Goal: Complete application form

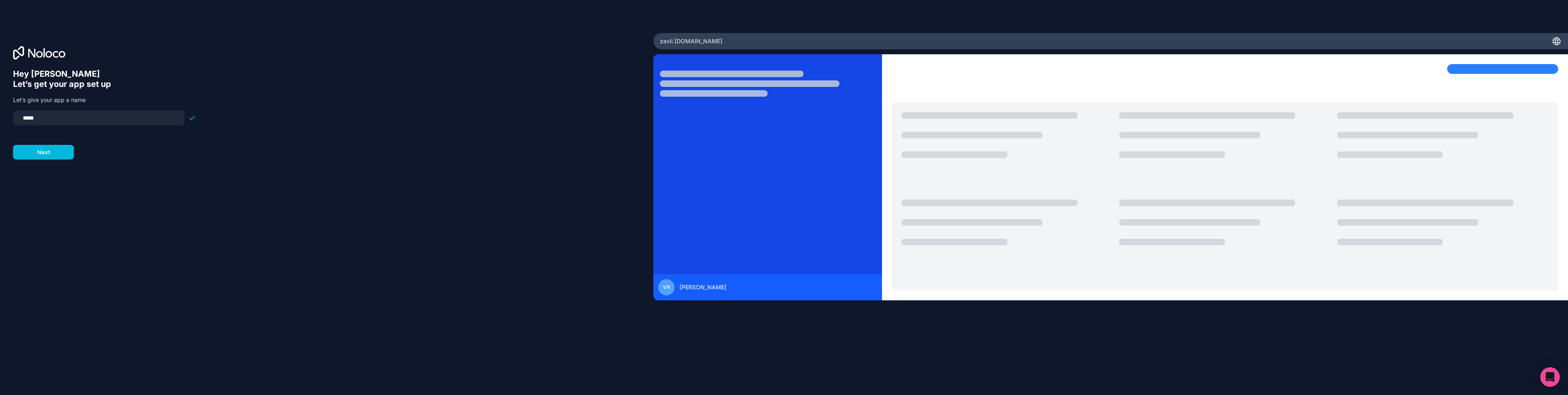
click at [26, 120] on input "*****" at bounding box center [99, 117] width 162 height 12
type input "*****"
click at [55, 158] on button "Next" at bounding box center [43, 152] width 61 height 15
click at [51, 111] on span "__________" at bounding box center [65, 113] width 33 height 10
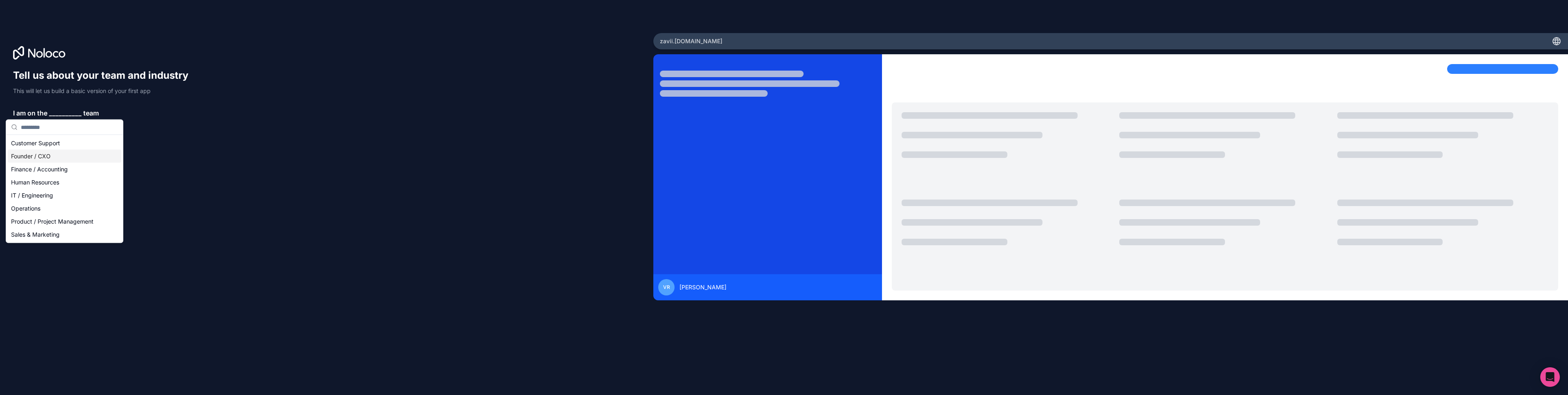
click at [68, 155] on div "Founder / CXO" at bounding box center [65, 156] width 113 height 13
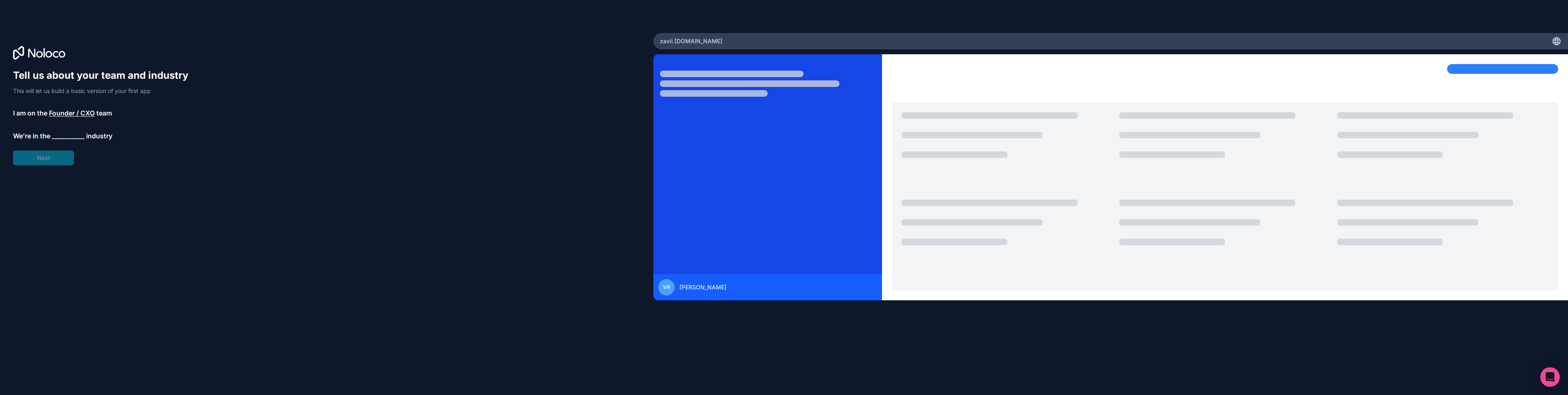
click at [64, 138] on span "__________" at bounding box center [68, 136] width 33 height 10
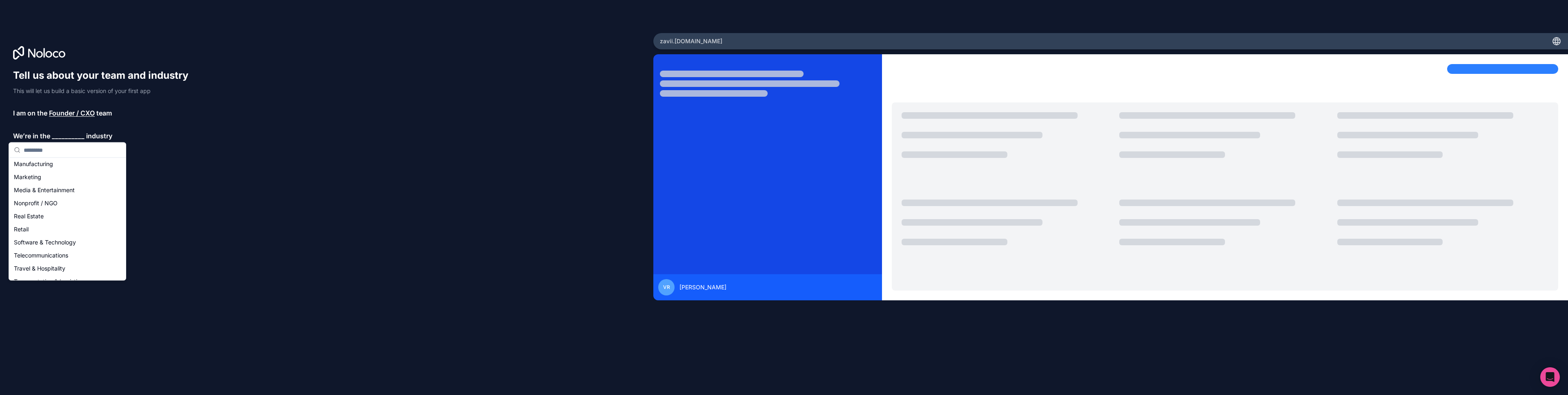
scroll to position [161, 0]
click at [62, 200] on div "Software & Technology" at bounding box center [67, 200] width 113 height 13
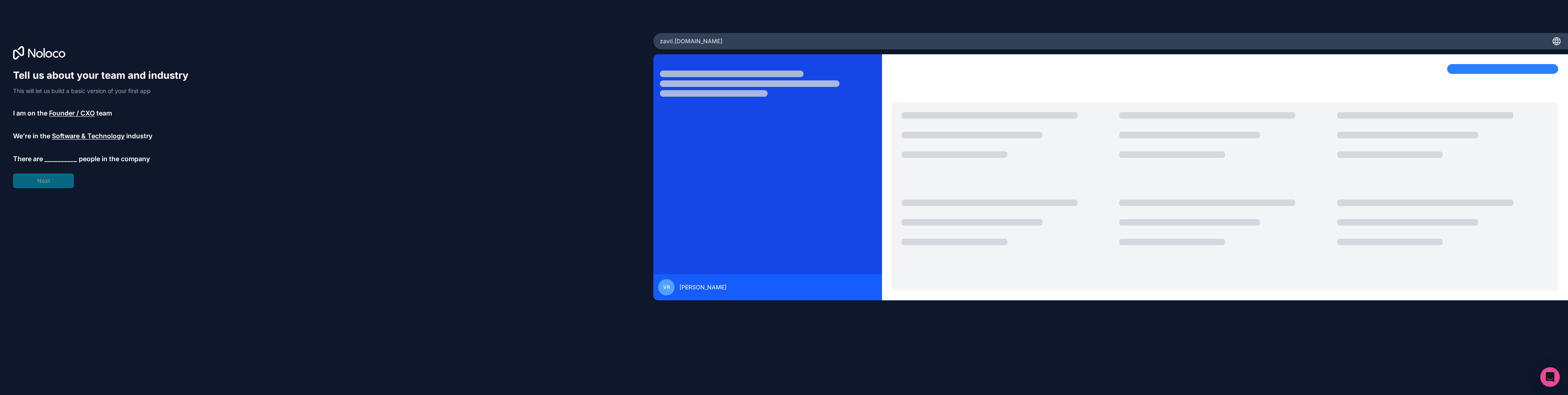
click at [97, 155] on span "people in the company" at bounding box center [114, 159] width 71 height 10
click at [59, 160] on span "__________" at bounding box center [61, 159] width 33 height 10
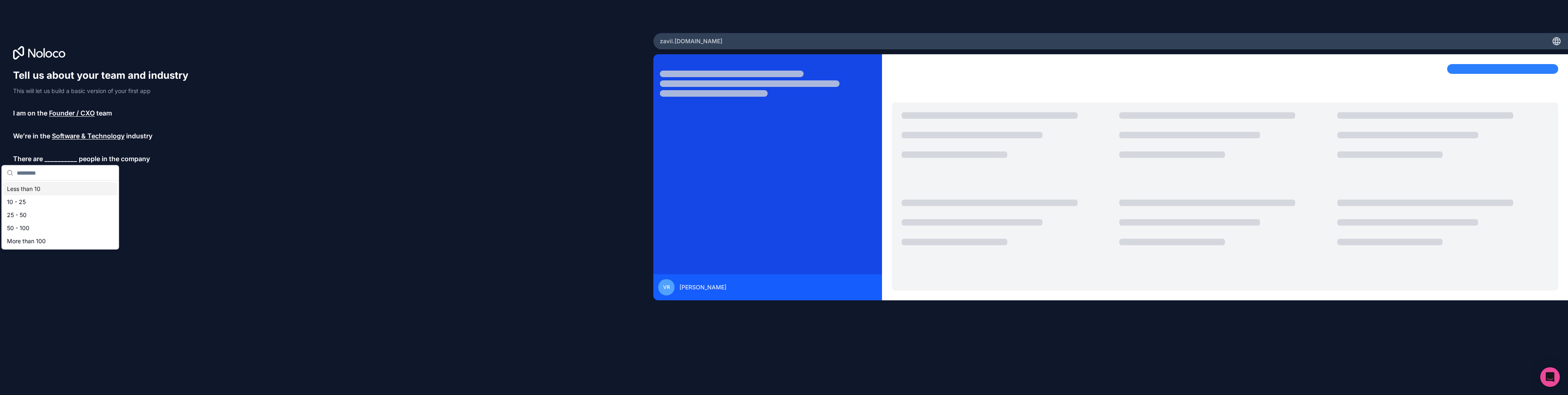
click at [97, 133] on span "Software & Technology" at bounding box center [88, 136] width 72 height 10
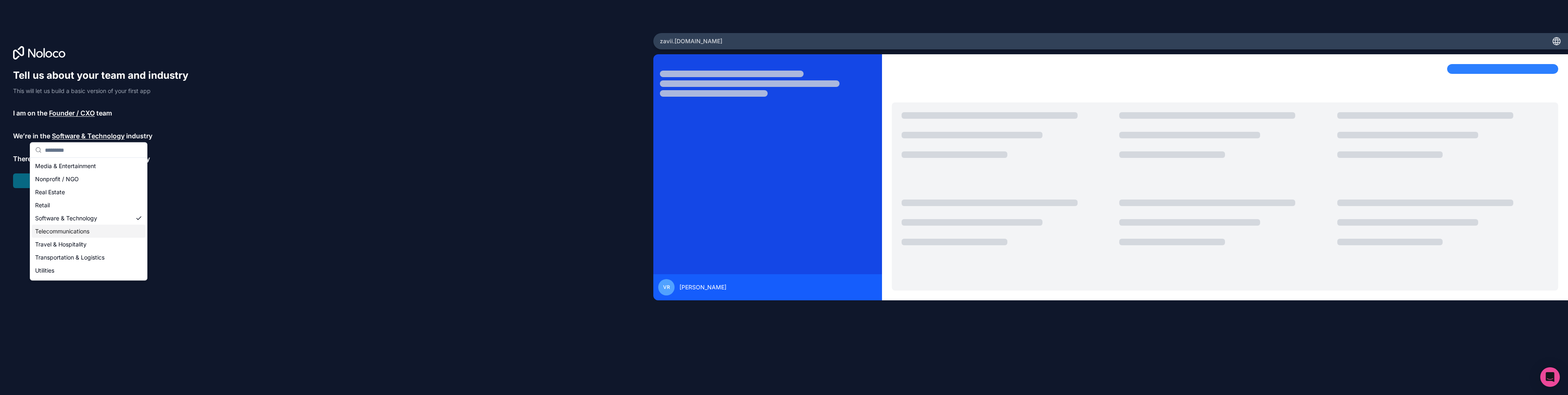
scroll to position [168, 0]
click at [79, 272] on div "Others" at bounding box center [88, 272] width 113 height 13
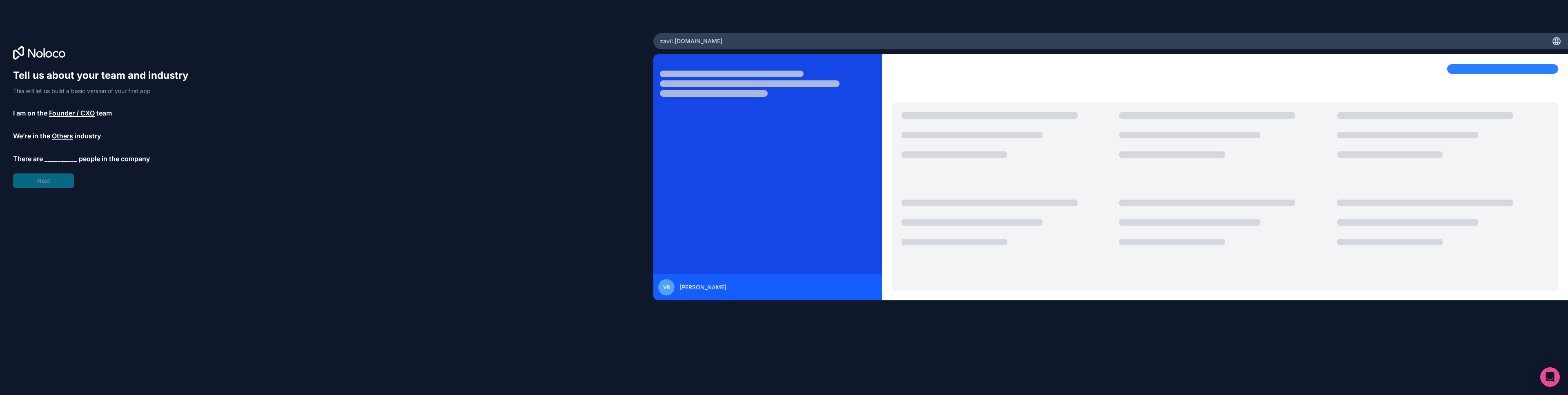
click at [84, 159] on span "people in the company" at bounding box center [114, 159] width 71 height 10
click at [66, 159] on span "__________" at bounding box center [61, 159] width 33 height 10
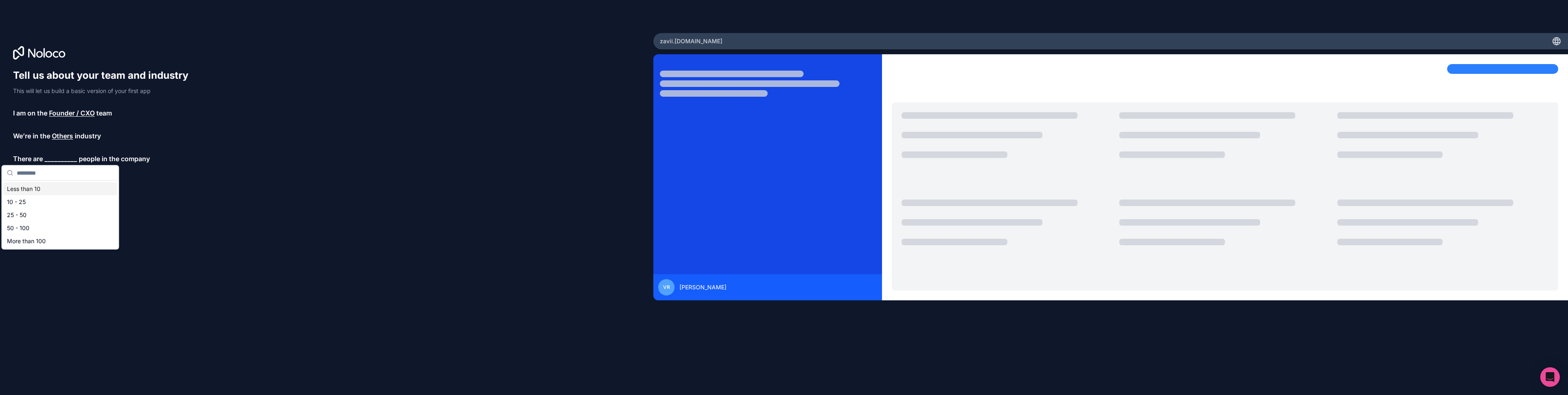
click at [38, 189] on div "Less than 10" at bounding box center [60, 189] width 113 height 13
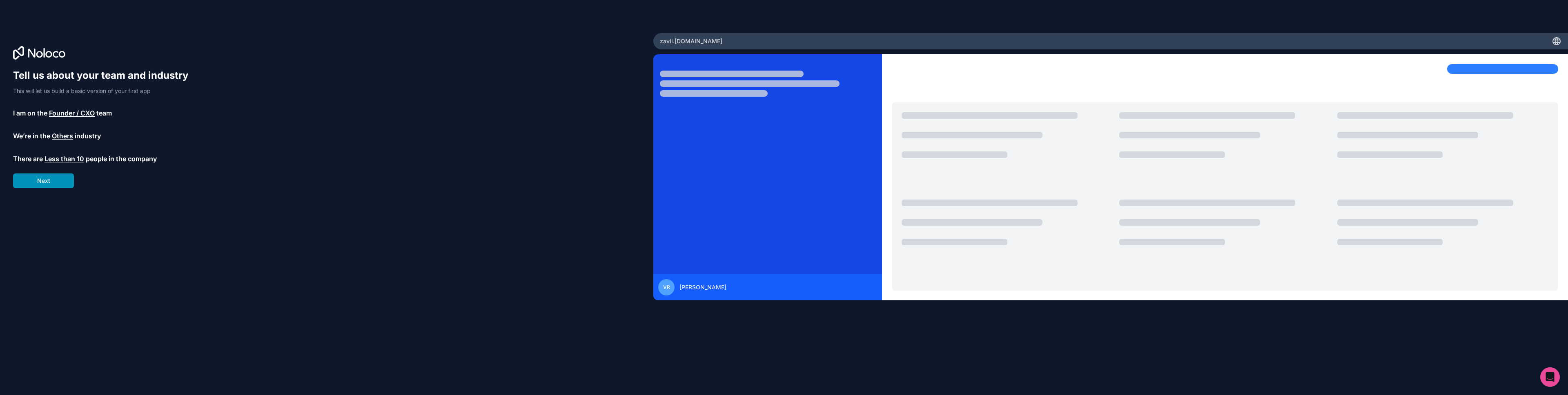
click at [58, 183] on button "Next" at bounding box center [43, 181] width 61 height 15
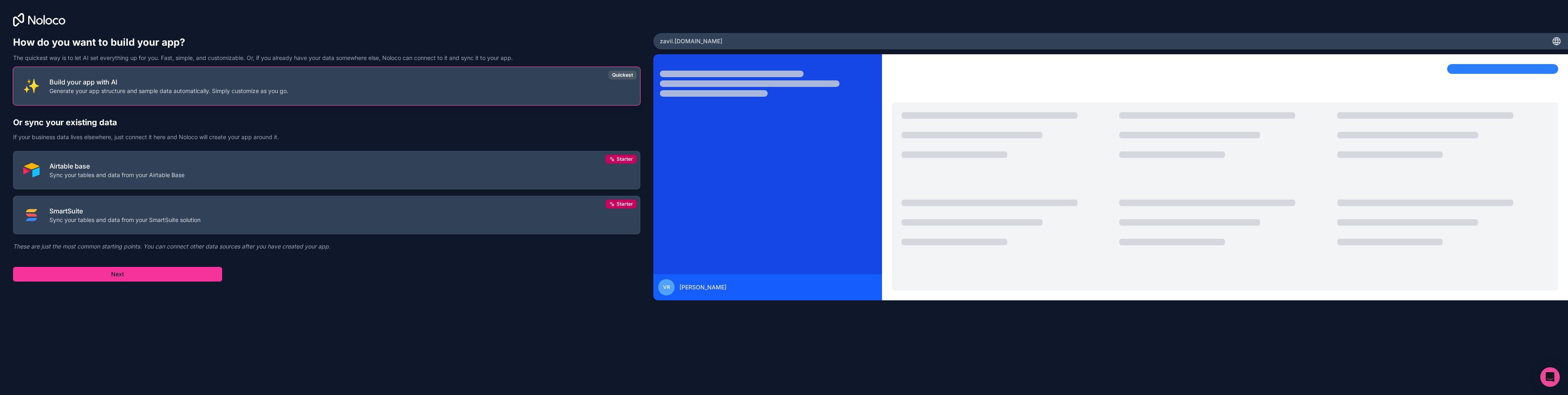
click at [261, 95] on p "Generate your app structure and sample data automatically. Simply customize as …" at bounding box center [169, 91] width 239 height 8
click at [401, 44] on h1 "How do you want to build your app?" at bounding box center [326, 42] width 627 height 13
click at [108, 269] on button "Next" at bounding box center [117, 274] width 209 height 15
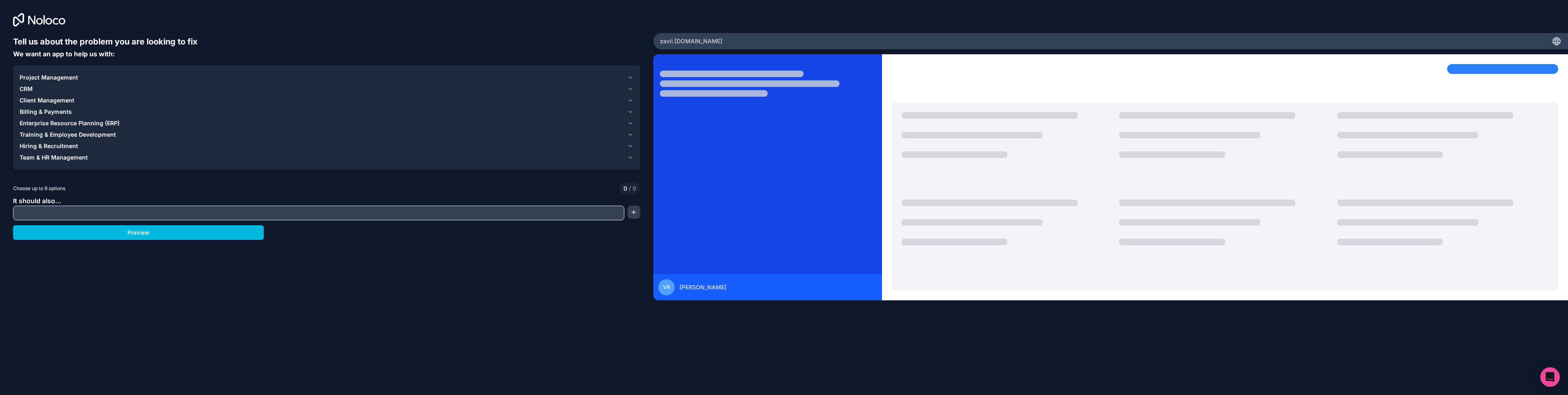
click at [57, 80] on span "Project Management" at bounding box center [49, 77] width 58 height 8
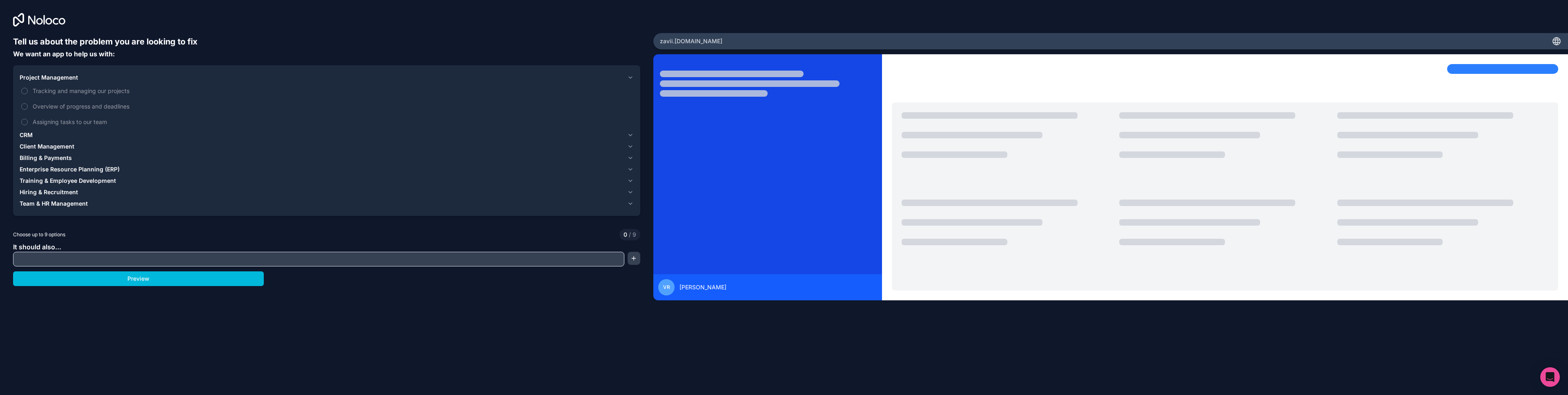
click at [24, 89] on button "Tracking and managing our projects" at bounding box center [24, 91] width 7 height 7
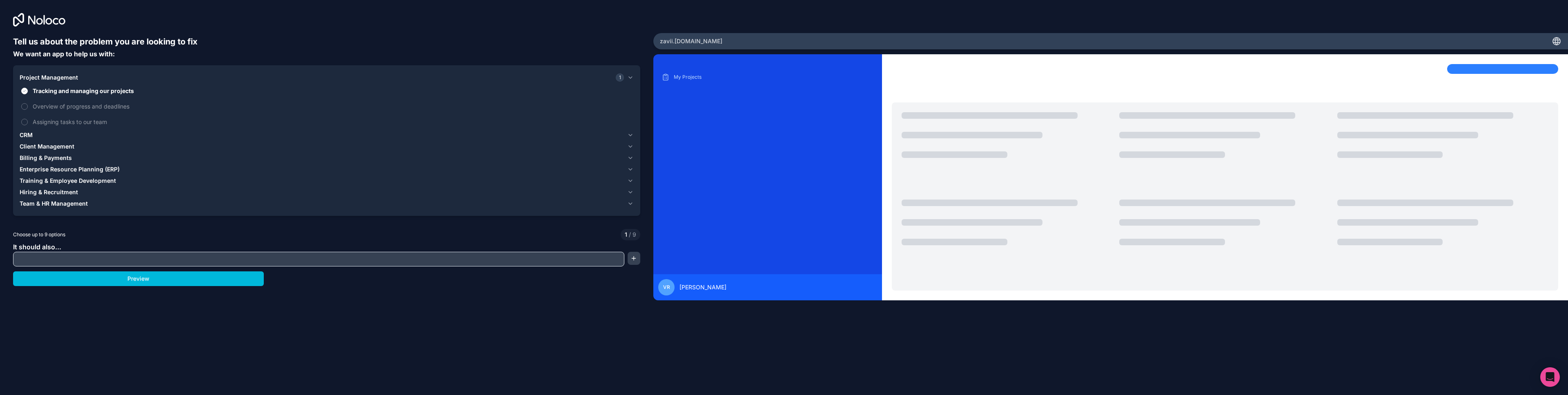
click at [24, 91] on button "Tracking and managing our projects" at bounding box center [24, 91] width 7 height 7
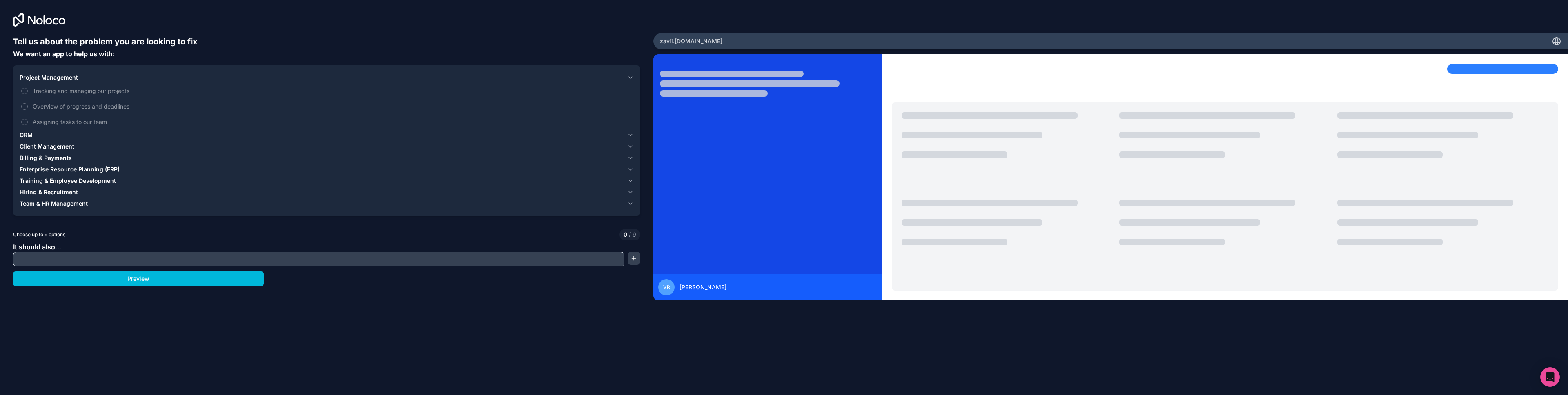
click at [51, 75] on span "Project Management" at bounding box center [49, 77] width 58 height 8
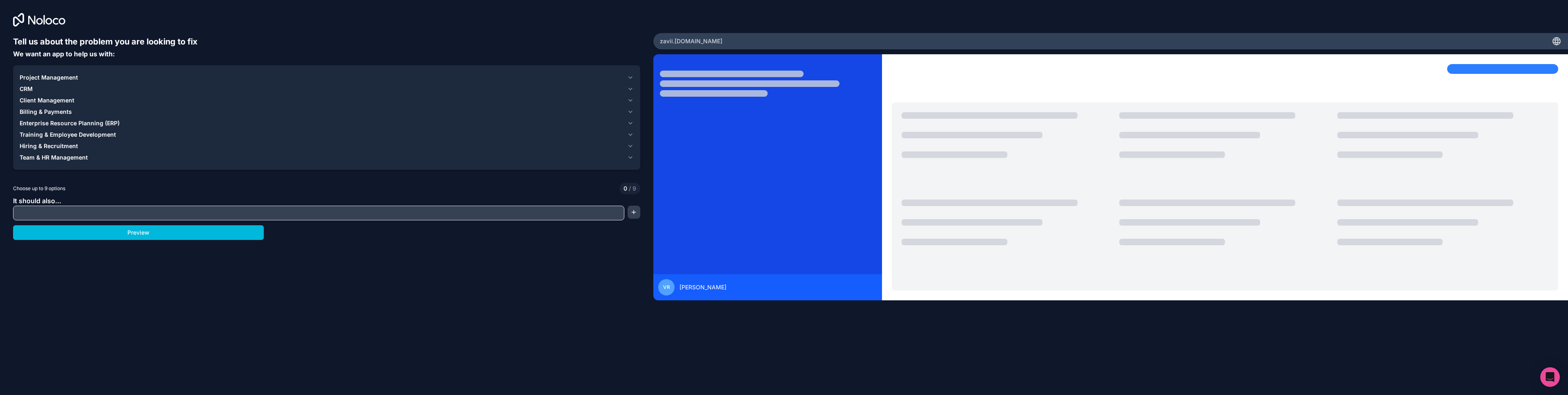
click at [28, 88] on span "CRM" at bounding box center [26, 89] width 13 height 8
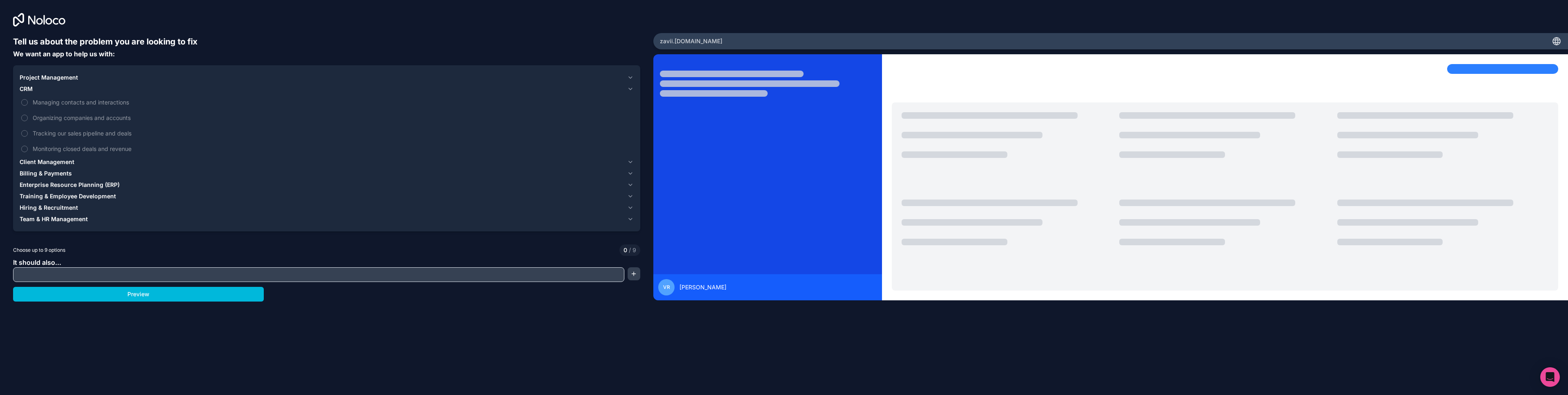
click at [28, 88] on span "CRM" at bounding box center [26, 89] width 13 height 8
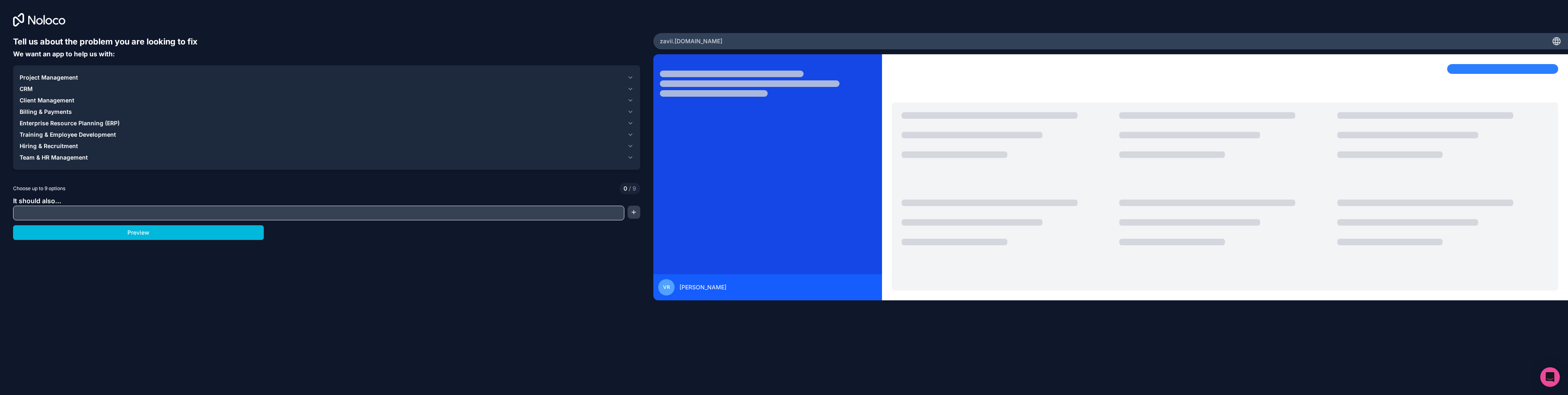
click at [44, 100] on span "Client Management" at bounding box center [47, 100] width 55 height 8
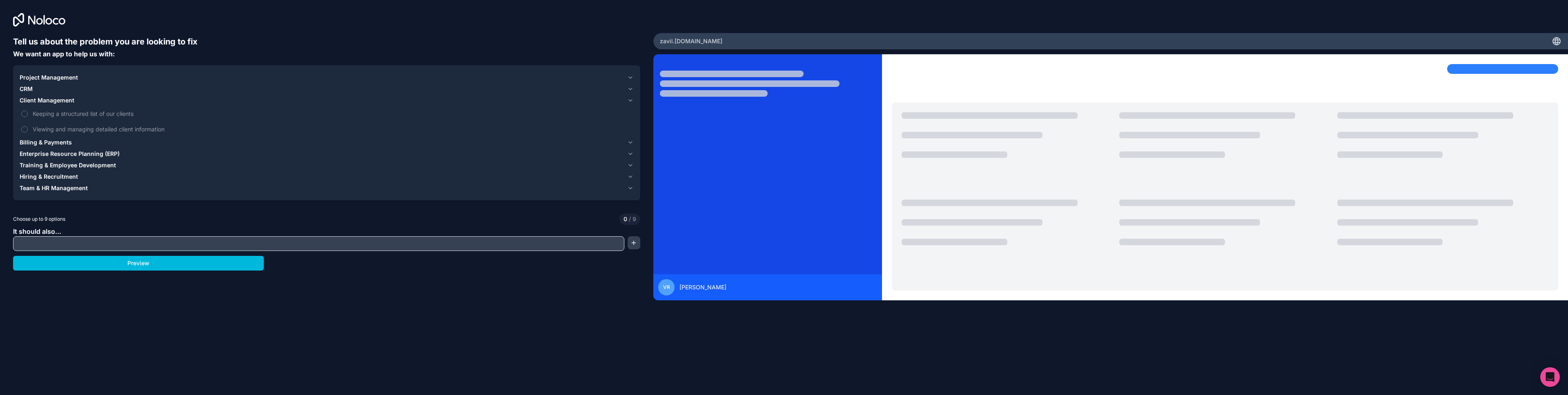
click at [44, 100] on span "Client Management" at bounding box center [47, 100] width 55 height 8
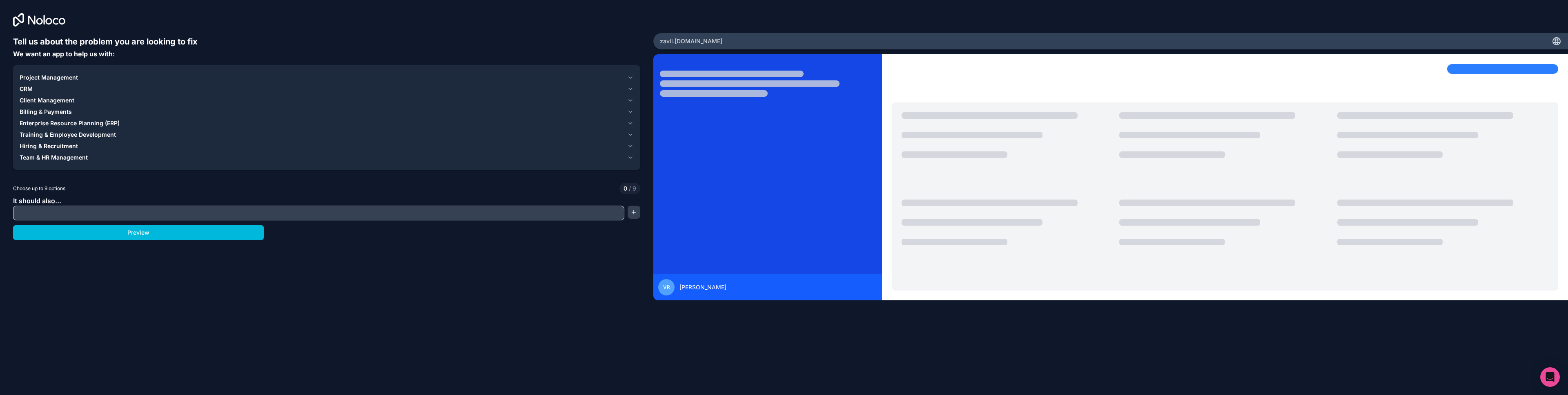
click at [53, 97] on span "Client Management" at bounding box center [47, 100] width 55 height 8
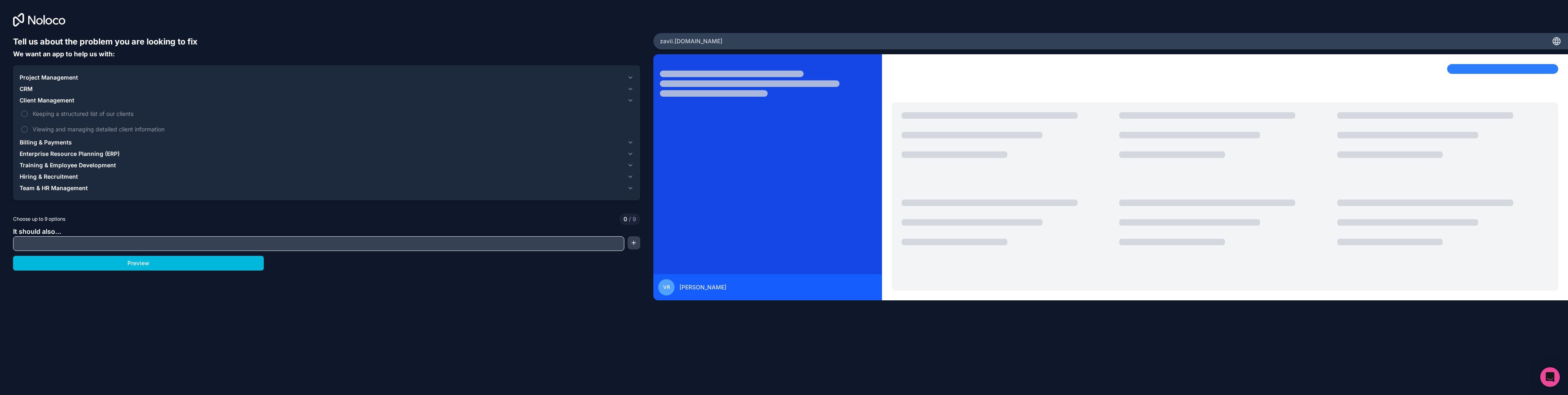
click at [53, 97] on span "Client Management" at bounding box center [47, 100] width 55 height 8
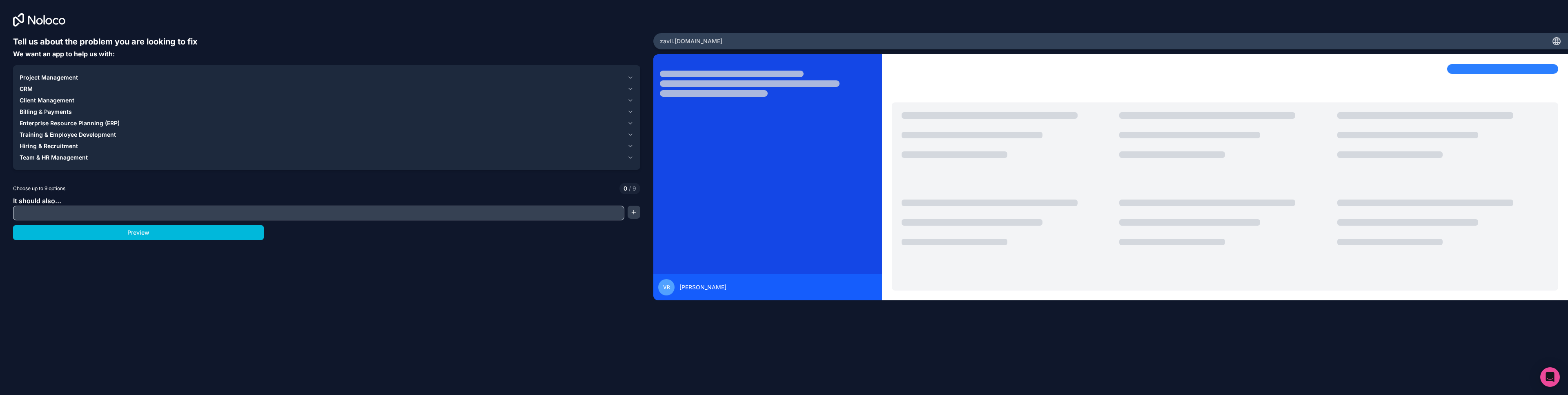
click at [49, 107] on button "Billing & Payments" at bounding box center [326, 111] width 614 height 12
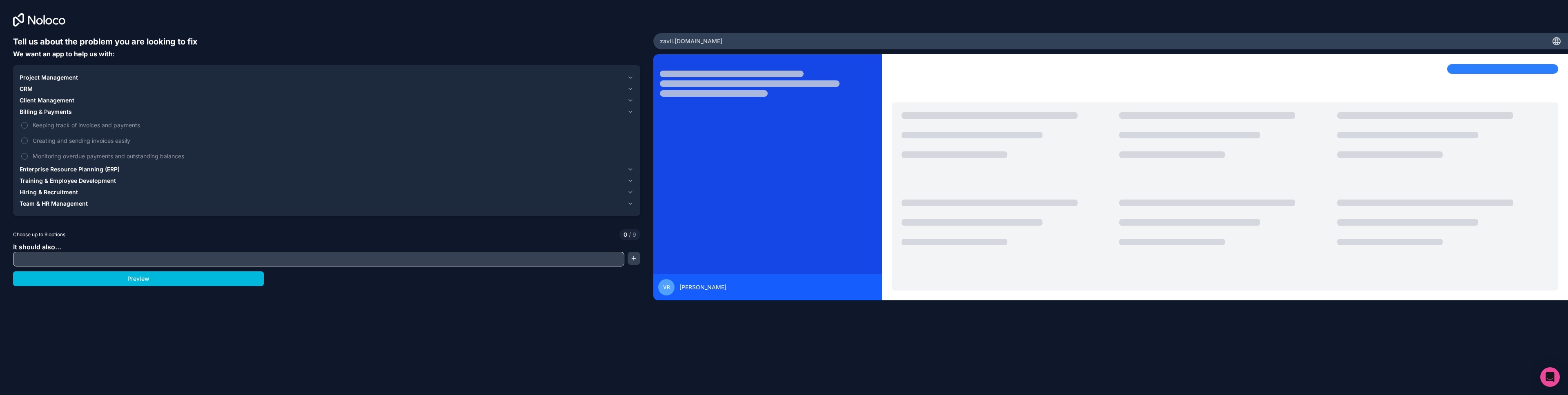
click at [49, 108] on span "Billing & Payments" at bounding box center [46, 111] width 52 height 8
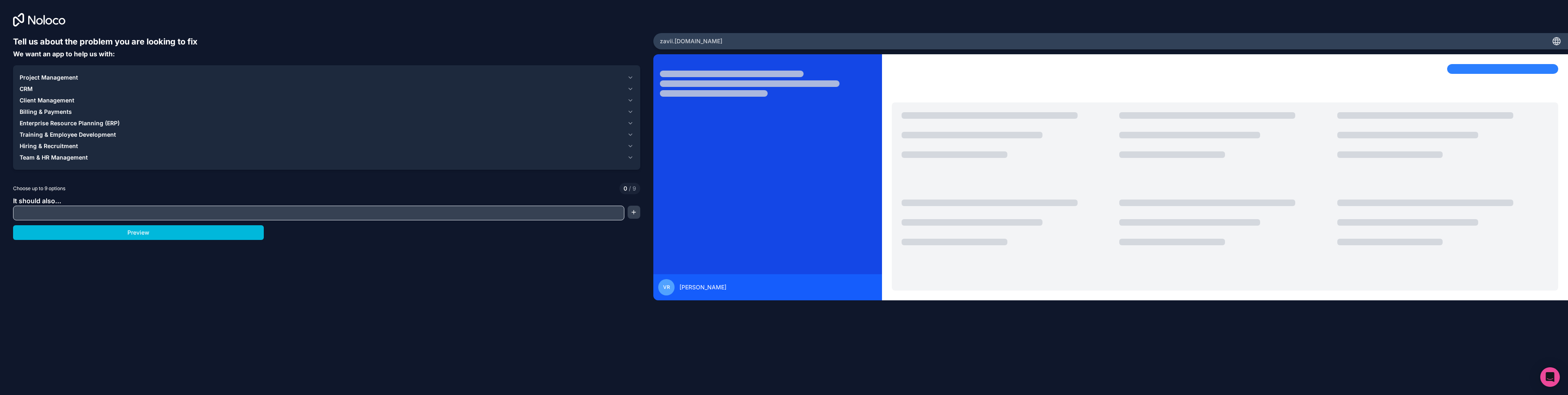
click at [47, 119] on span "Enterprise Resource Planning (ERP)" at bounding box center [69, 123] width 100 height 8
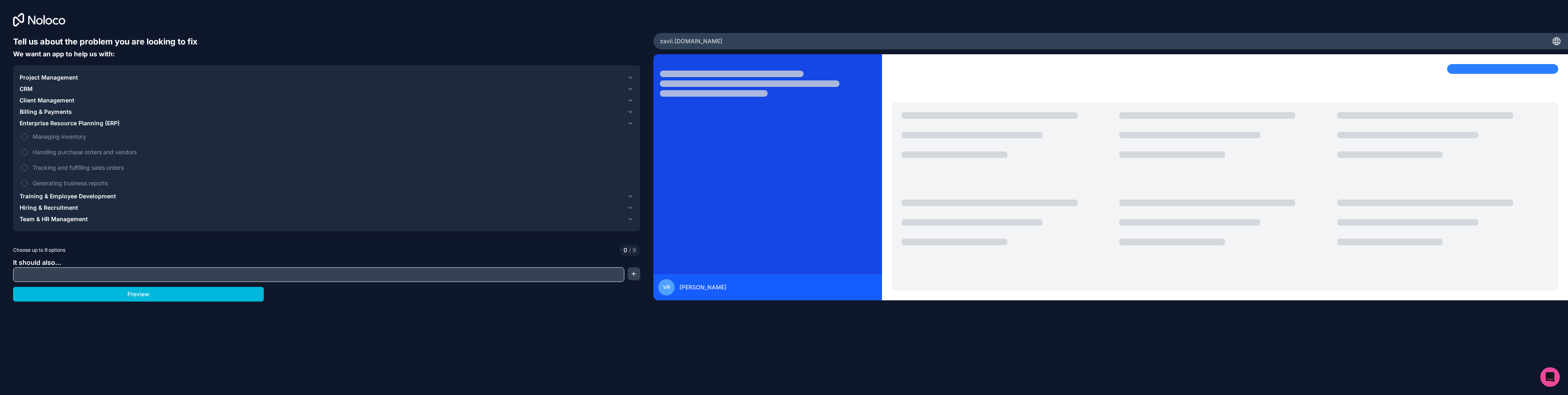
click at [75, 128] on button "Enterprise Resource Planning (ERP)" at bounding box center [326, 123] width 614 height 12
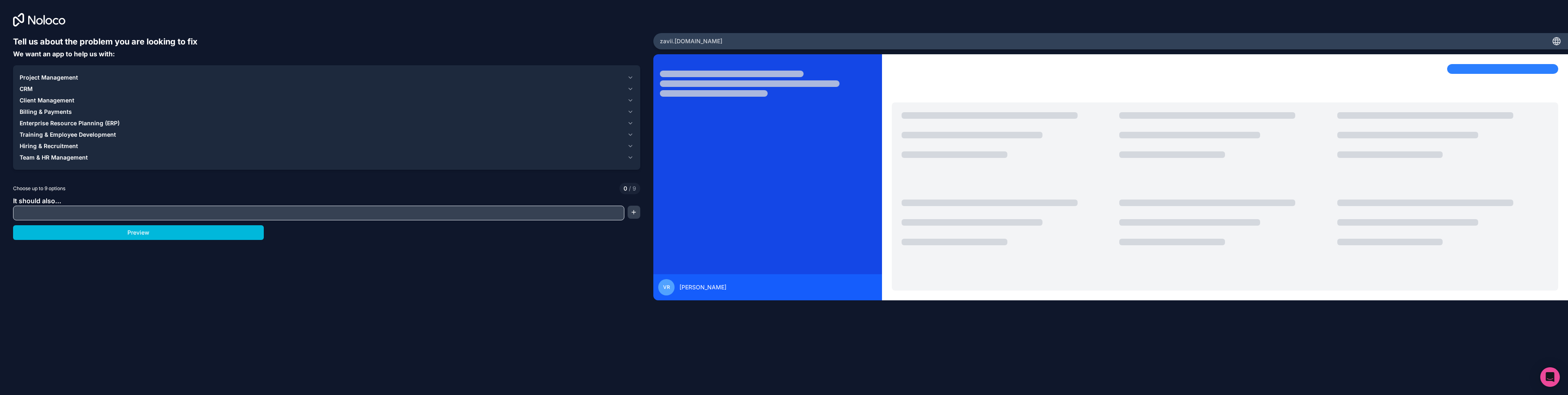
click at [72, 137] on span "Training & Employee Development" at bounding box center [68, 135] width 96 height 8
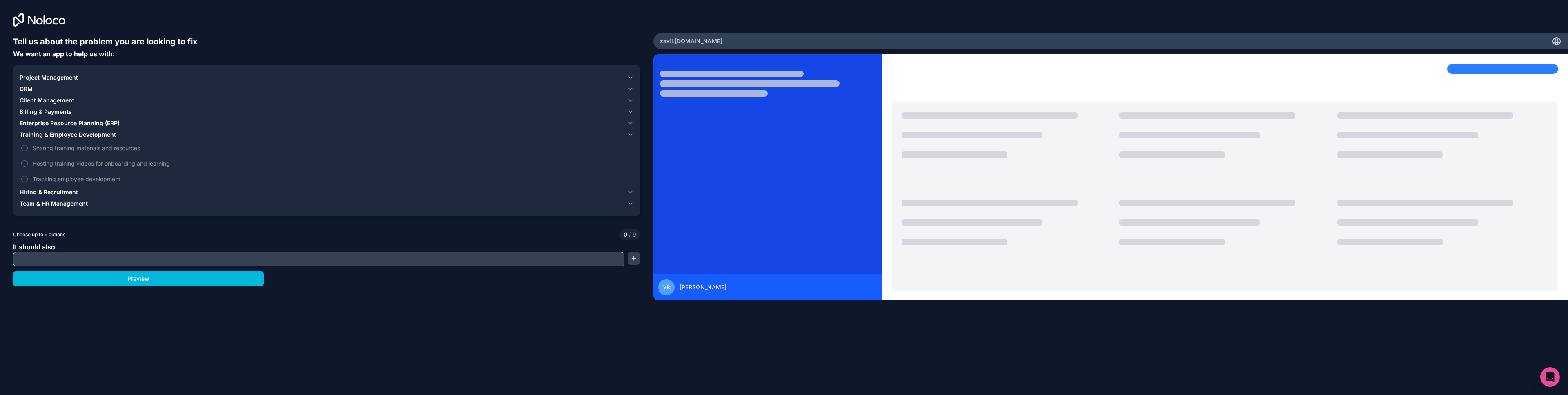
click at [74, 135] on span "Training & Employee Development" at bounding box center [68, 135] width 96 height 8
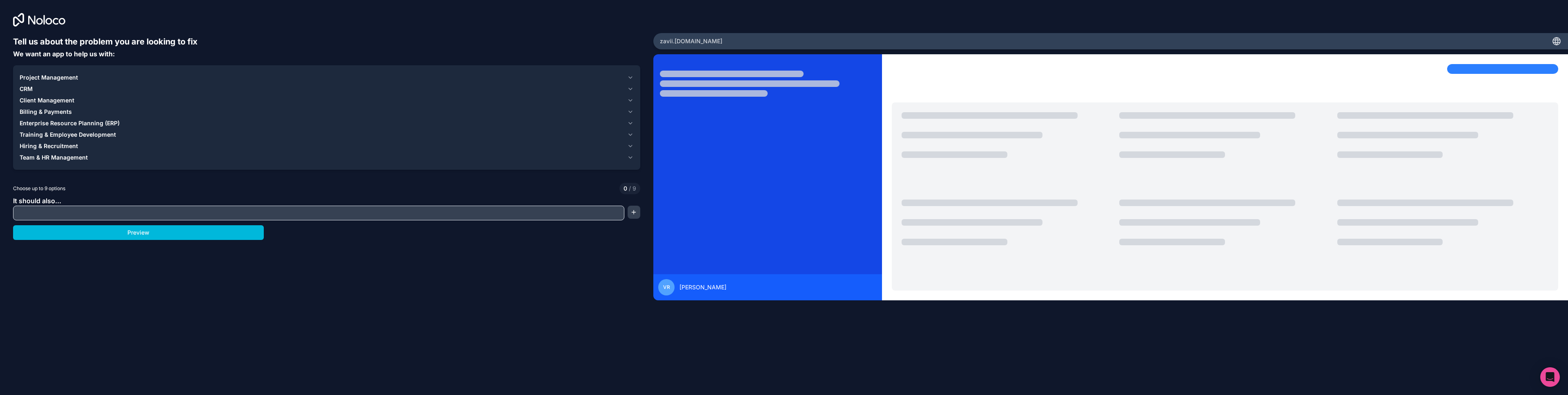
click at [77, 125] on span "Enterprise Resource Planning (ERP)" at bounding box center [69, 123] width 100 height 8
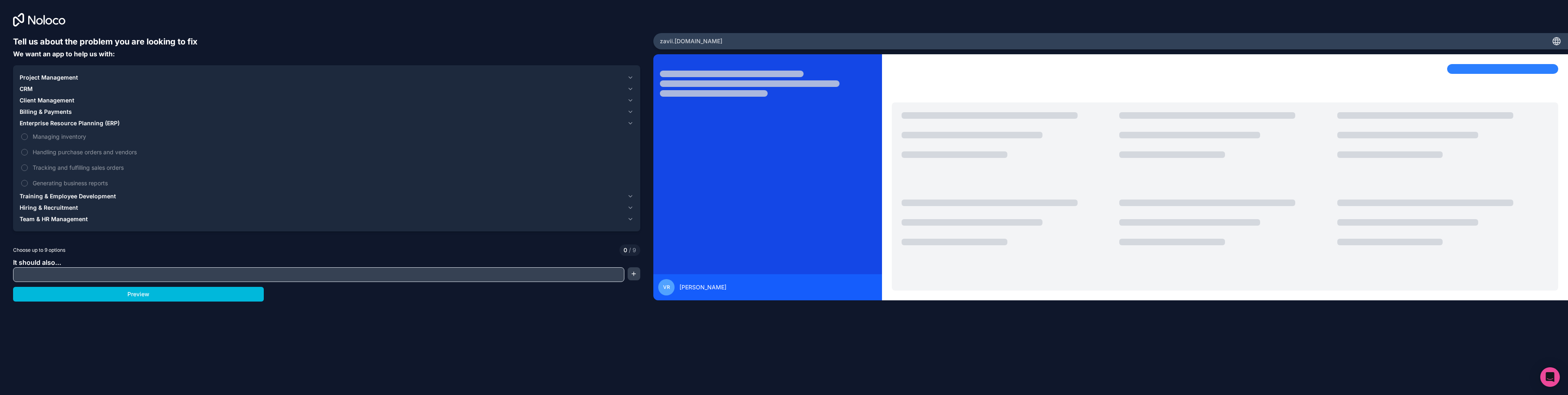
click at [66, 183] on span "Generating business reports" at bounding box center [332, 183] width 600 height 9
click at [28, 183] on button "Generating business reports" at bounding box center [24, 183] width 7 height 7
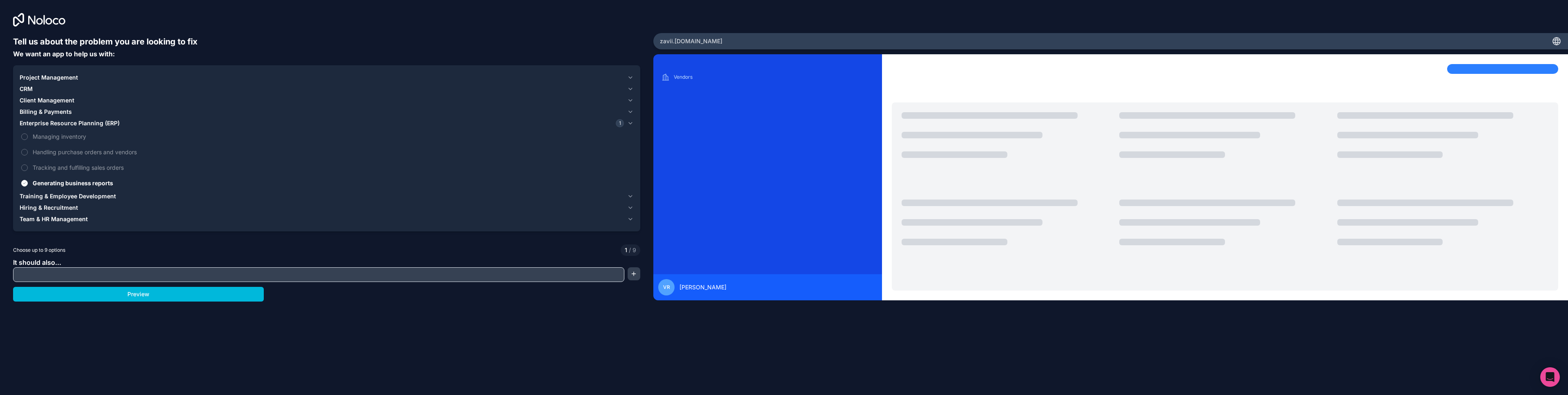
click at [105, 122] on span "Enterprise Resource Planning (ERP)" at bounding box center [69, 123] width 100 height 8
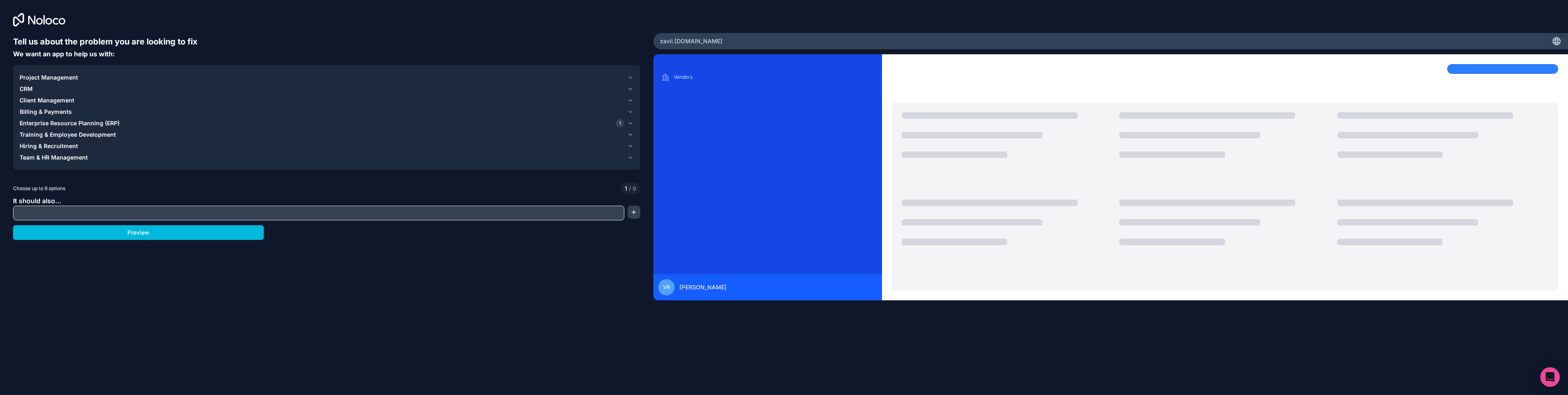
click at [76, 133] on span "Training & Employee Development" at bounding box center [68, 135] width 96 height 8
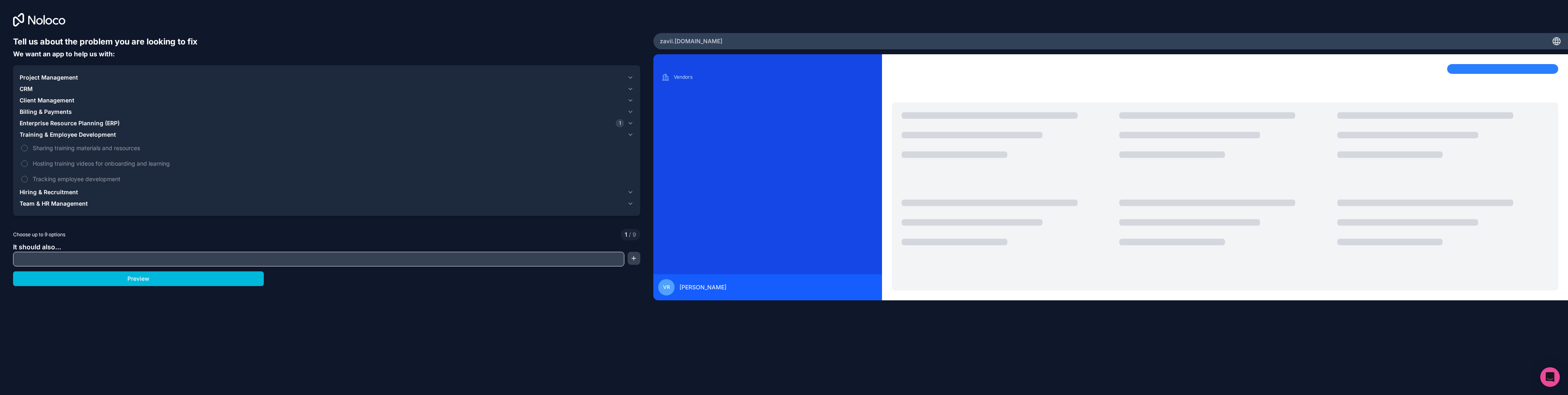
click at [76, 133] on span "Training & Employee Development" at bounding box center [68, 135] width 96 height 8
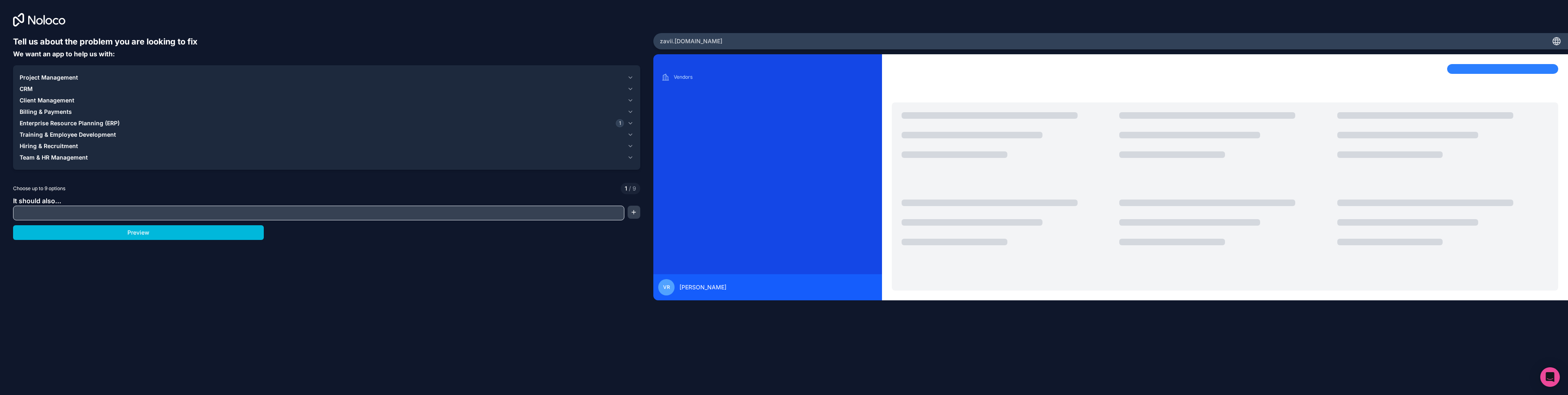
click at [81, 125] on span "Enterprise Resource Planning (ERP)" at bounding box center [69, 123] width 100 height 8
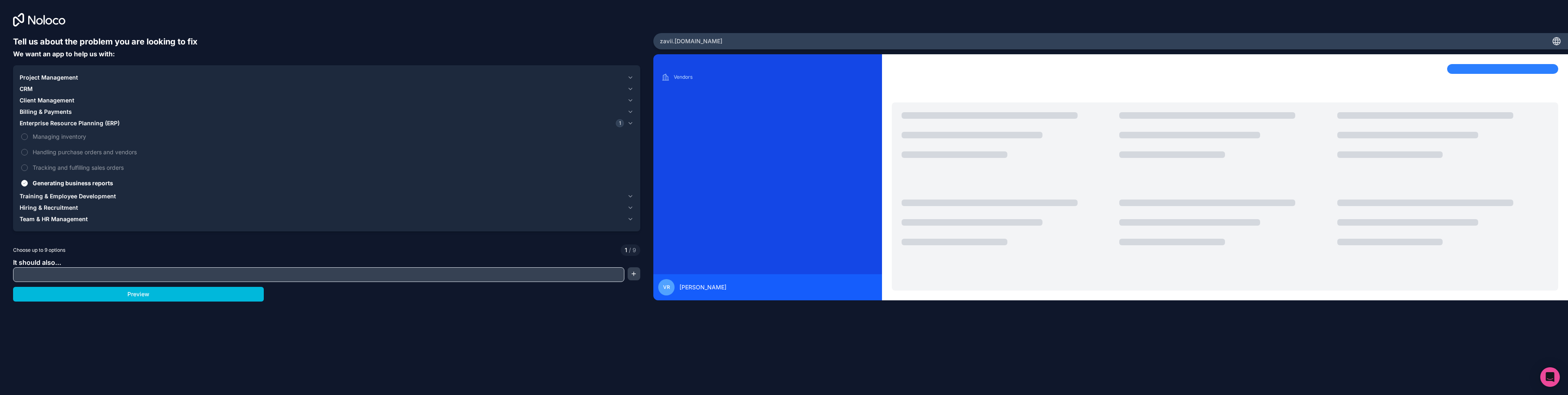
click at [81, 125] on span "Enterprise Resource Planning (ERP)" at bounding box center [69, 123] width 100 height 8
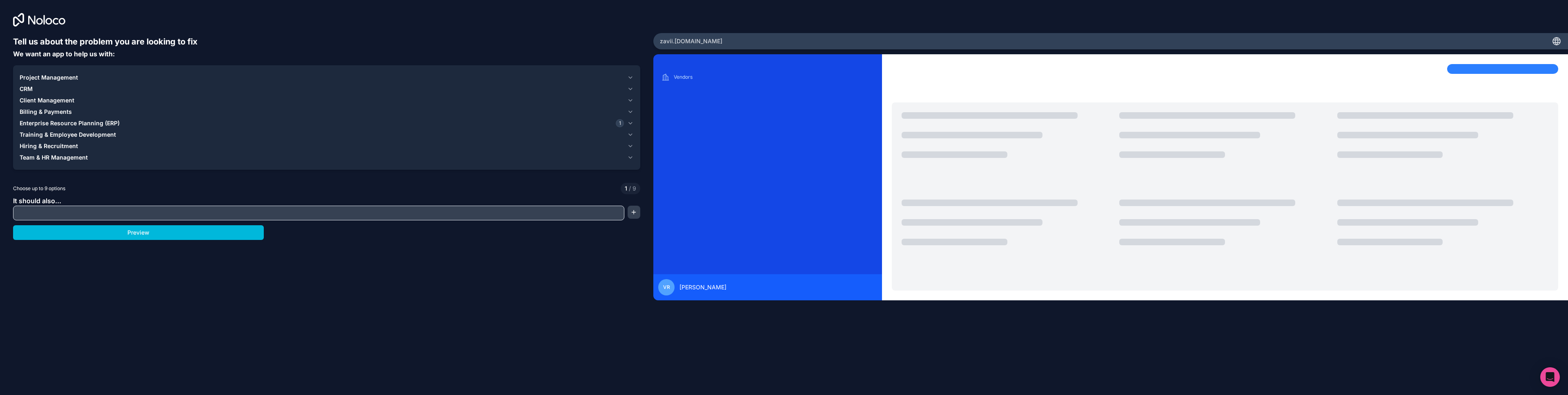
click at [79, 137] on span "Training & Employee Development" at bounding box center [68, 135] width 96 height 8
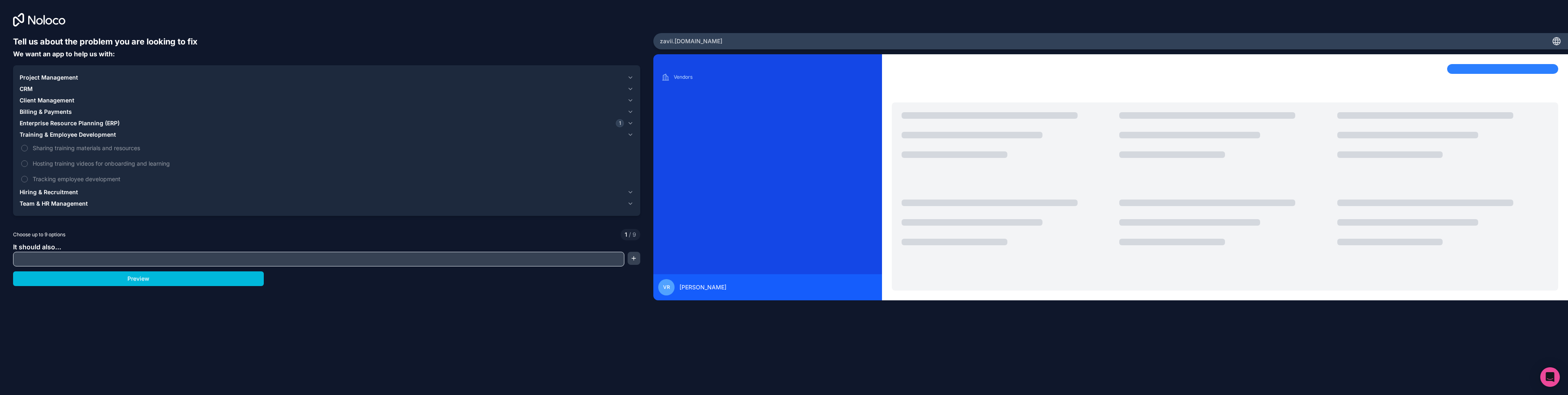
click at [55, 188] on span "Hiring & Recruitment" at bounding box center [49, 192] width 58 height 8
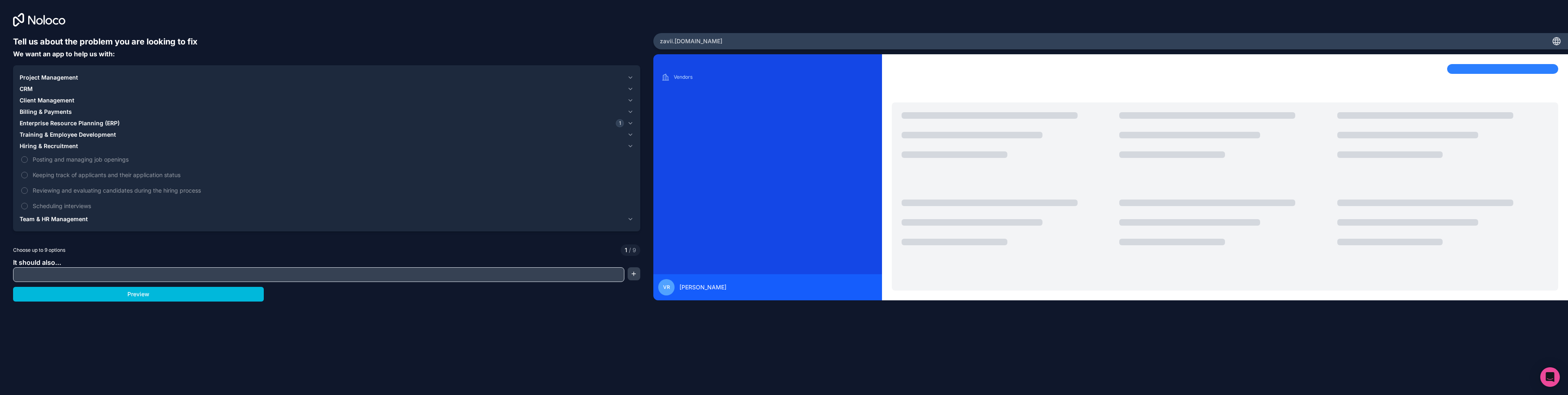
click at [63, 108] on span "Billing & Payments" at bounding box center [46, 111] width 52 height 8
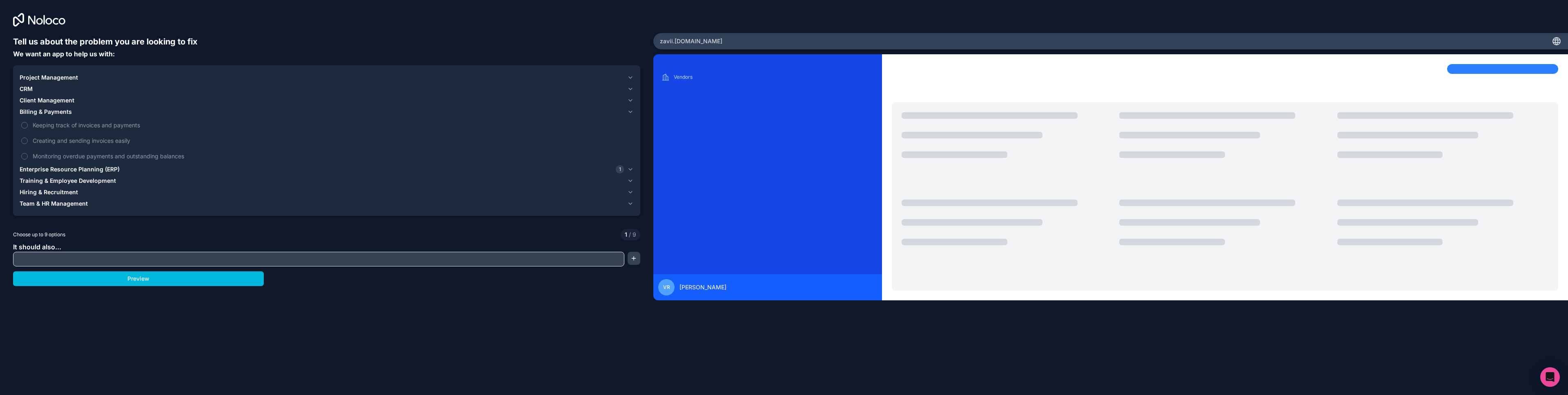
click at [37, 101] on span "Client Management" at bounding box center [47, 100] width 55 height 8
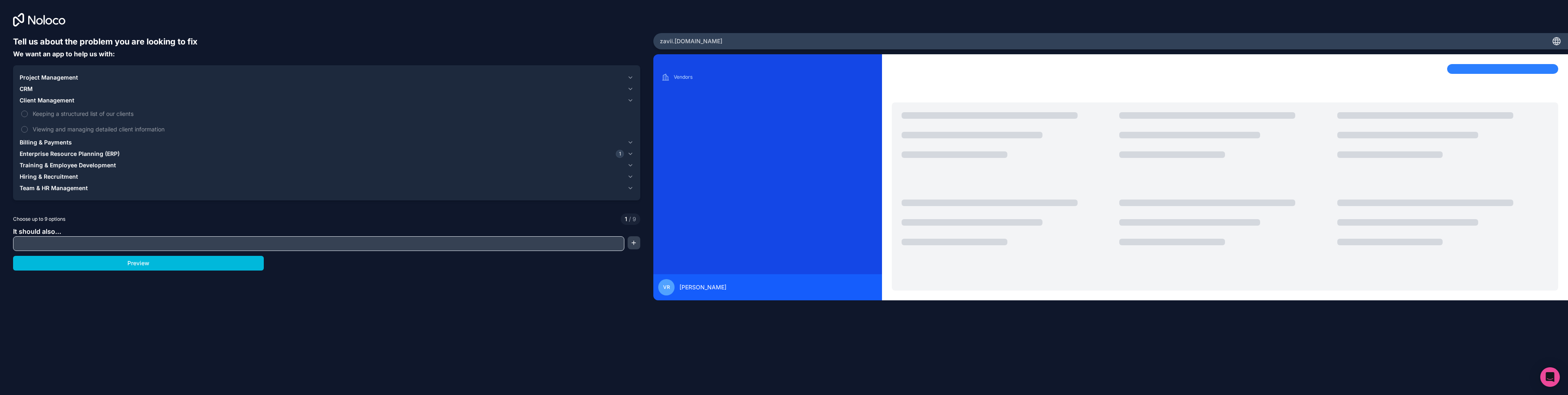
click at [40, 102] on span "Client Management" at bounding box center [47, 100] width 55 height 8
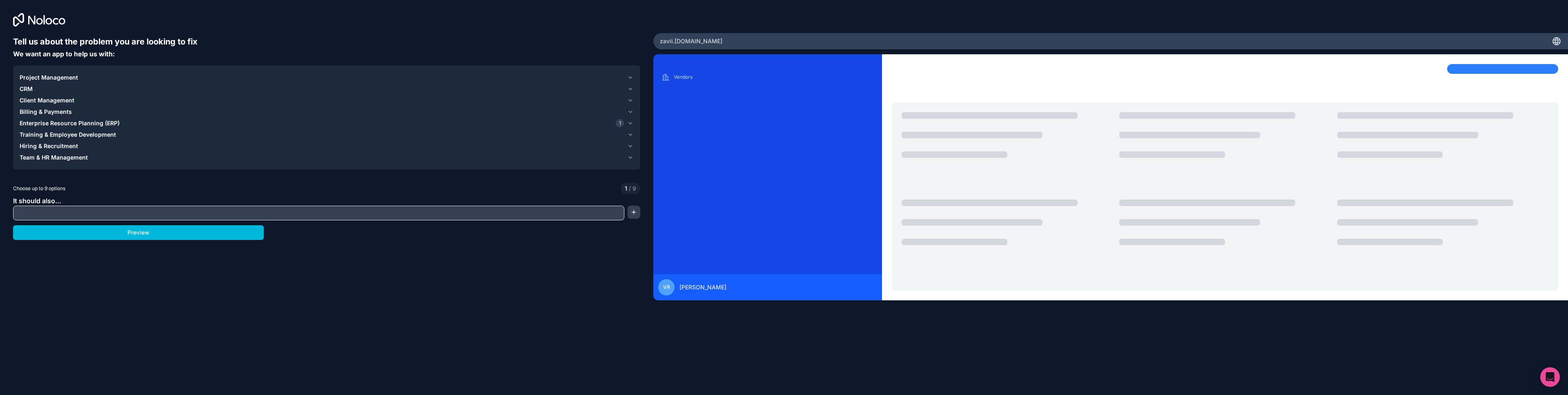
click at [29, 90] on span "CRM" at bounding box center [26, 89] width 13 height 8
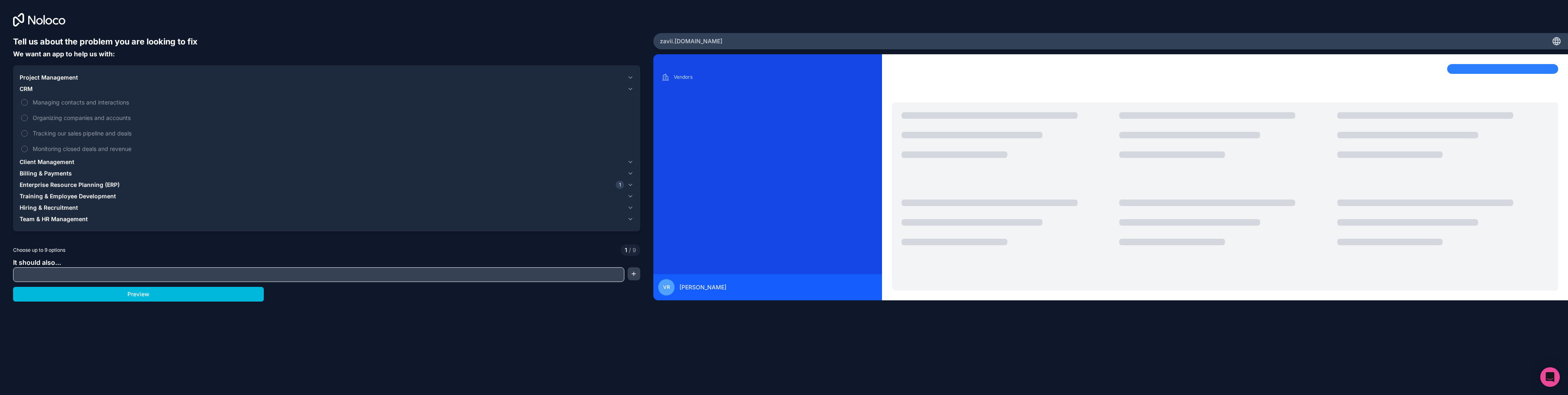
click at [29, 90] on span "CRM" at bounding box center [26, 89] width 13 height 8
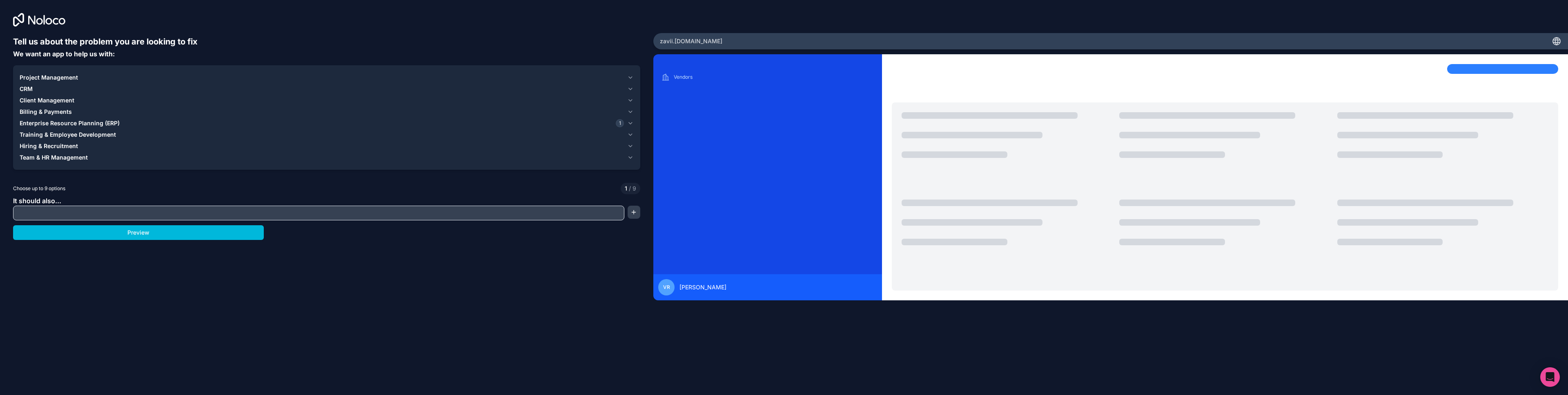
click at [44, 77] on span "Project Management" at bounding box center [49, 77] width 58 height 8
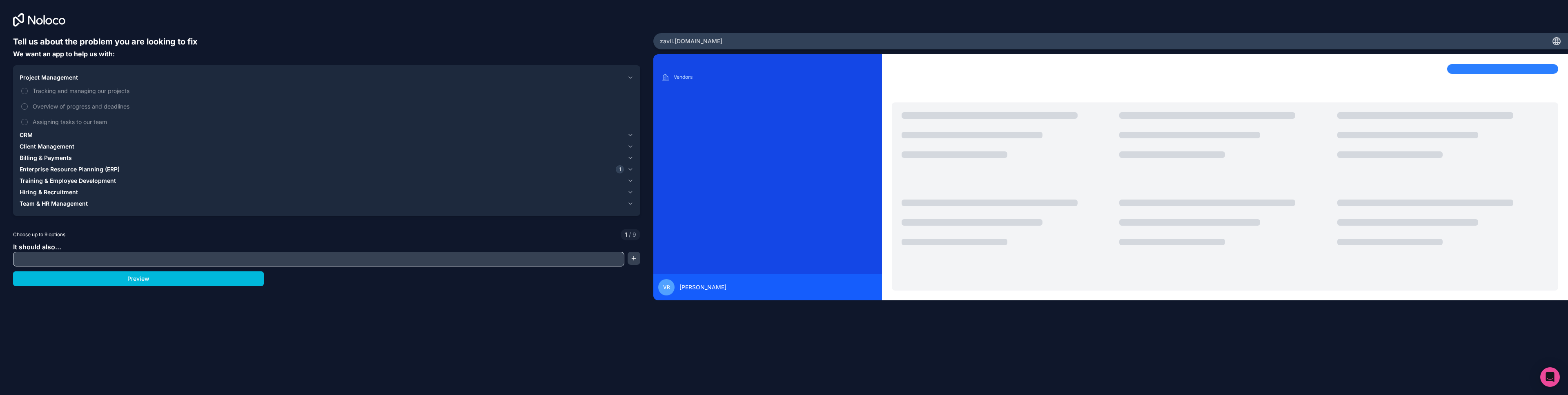
click at [44, 77] on span "Project Management" at bounding box center [49, 77] width 58 height 8
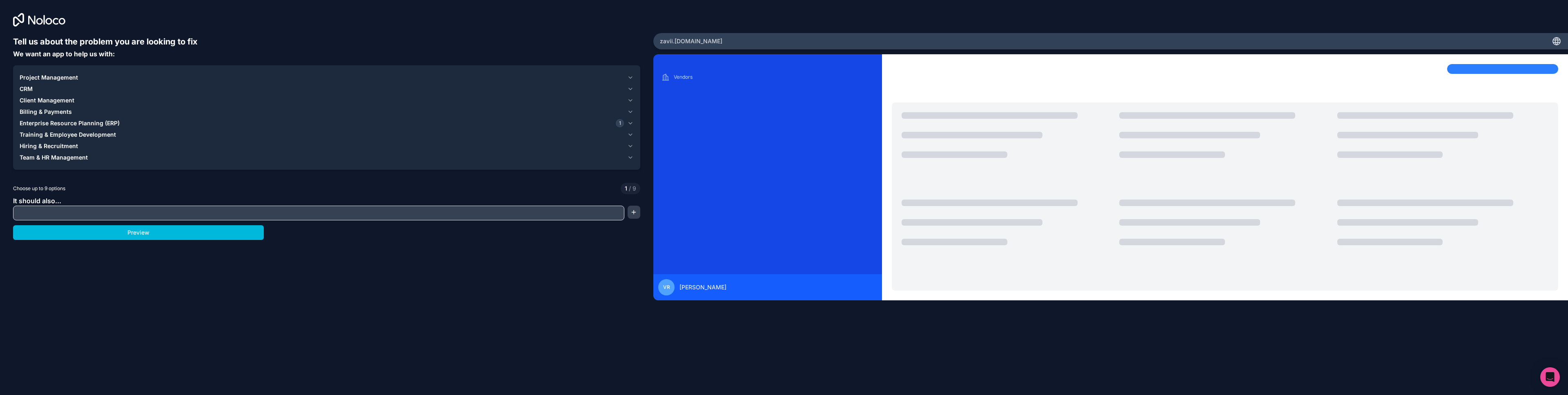
click at [29, 89] on span "CRM" at bounding box center [26, 89] width 13 height 8
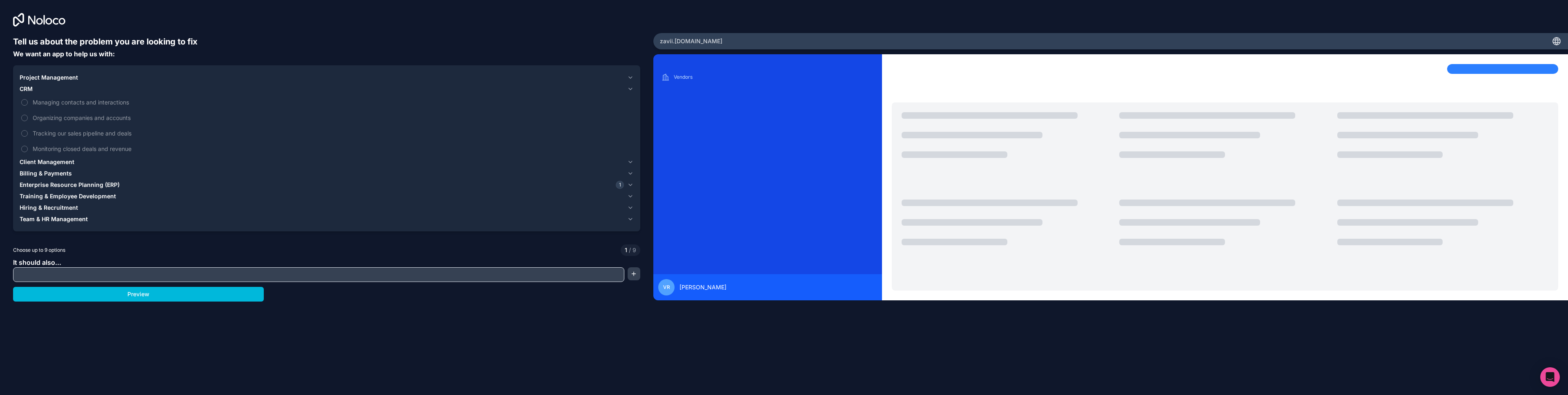
click at [41, 99] on span "Managing contacts and interactions" at bounding box center [332, 102] width 600 height 9
click at [28, 99] on button "Managing contacts and interactions" at bounding box center [24, 102] width 7 height 7
click at [75, 117] on span "Organizing companies and accounts" at bounding box center [332, 117] width 600 height 9
click at [28, 117] on button "Organizing companies and accounts" at bounding box center [24, 118] width 7 height 7
click at [79, 117] on span "Organizing companies and accounts" at bounding box center [332, 117] width 600 height 9
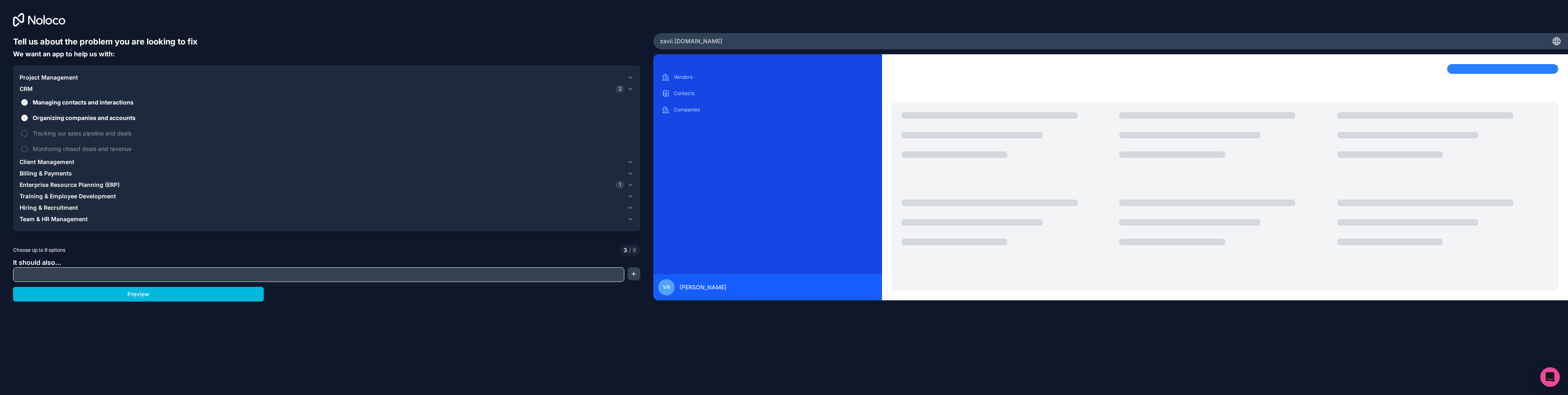
click at [28, 117] on button "Organizing companies and accounts" at bounding box center [24, 118] width 7 height 7
click at [61, 134] on span "Tracking our sales pipeline and deals" at bounding box center [332, 133] width 600 height 9
click at [28, 134] on button "Tracking our sales pipeline and deals" at bounding box center [24, 133] width 7 height 7
click at [171, 271] on input "text" at bounding box center [319, 274] width 607 height 12
type input "*"
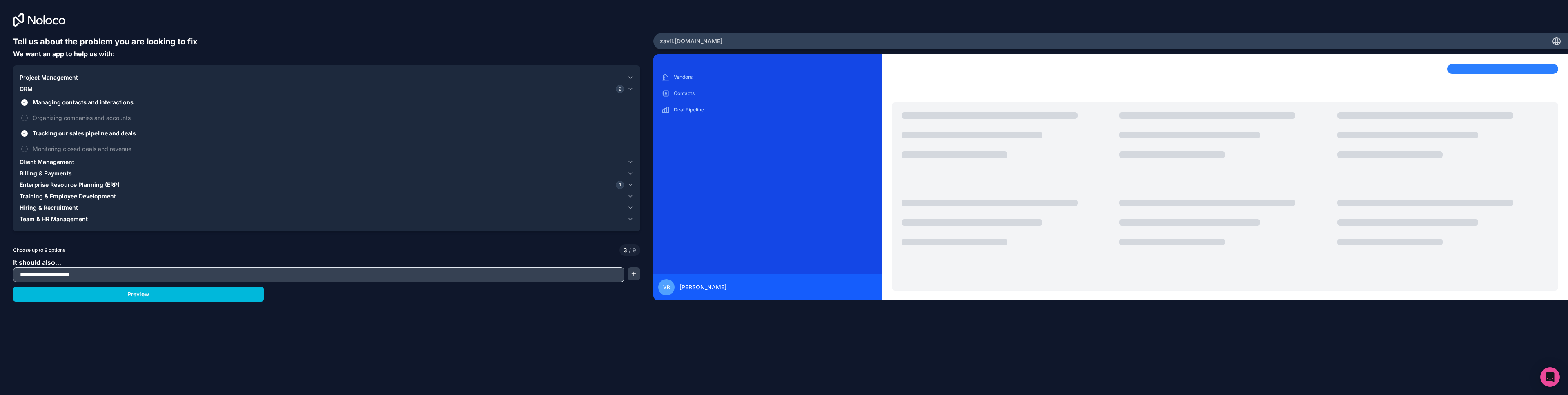
click at [45, 273] on input "**********" at bounding box center [319, 274] width 607 height 12
click at [96, 272] on input "**********" at bounding box center [319, 274] width 607 height 12
type input "**********"
click at [150, 293] on button "Preview" at bounding box center [138, 295] width 251 height 15
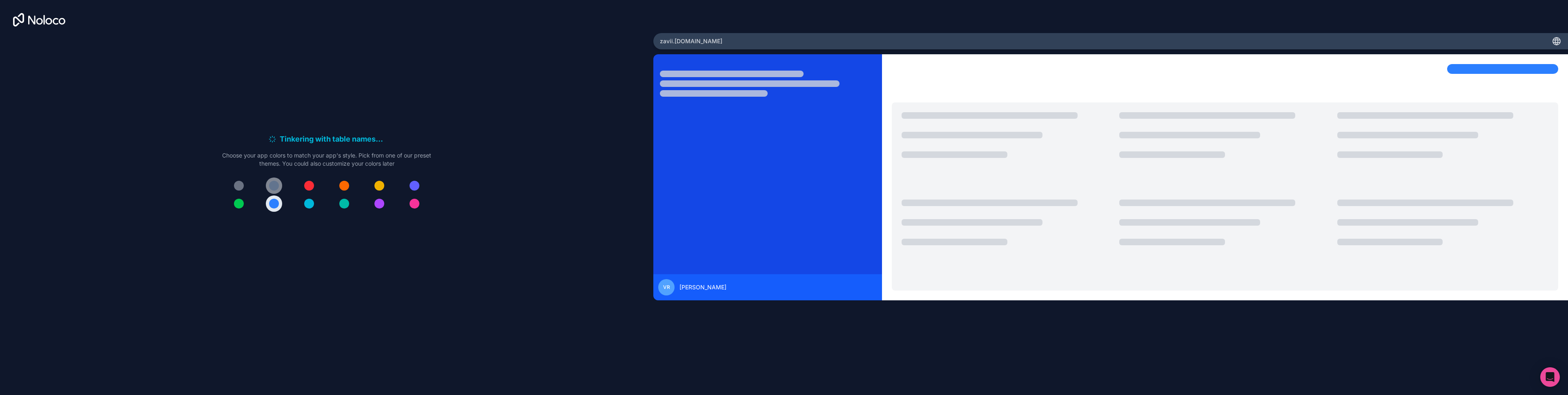
click at [273, 184] on div at bounding box center [274, 186] width 10 height 10
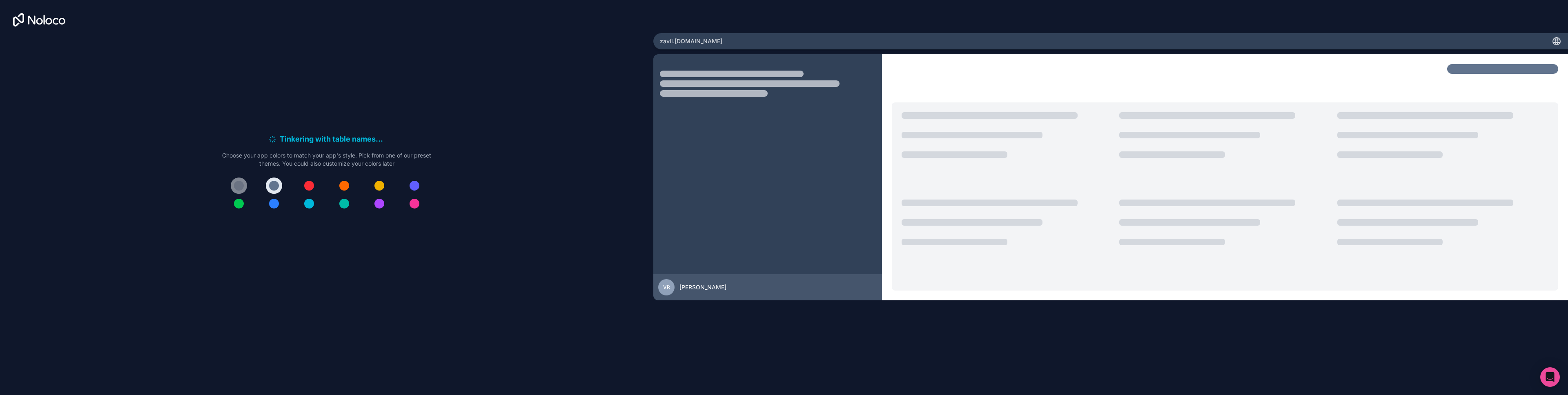
click at [238, 185] on div at bounding box center [239, 186] width 10 height 10
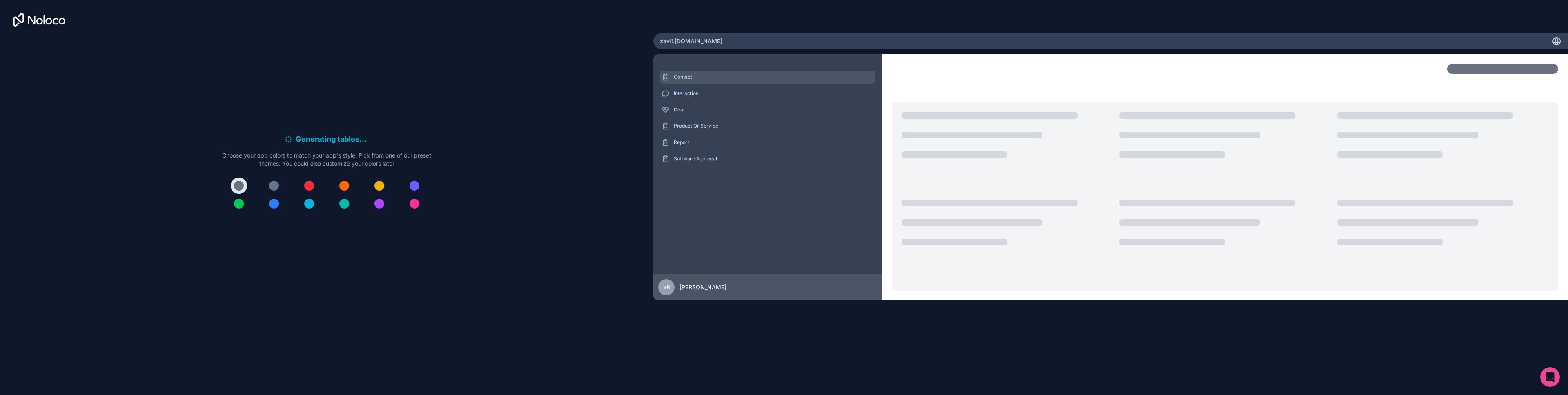
click at [694, 74] on div "Contact" at bounding box center [768, 77] width 215 height 13
click at [691, 89] on div "Interaction" at bounding box center [768, 93] width 215 height 13
